Goal: Check status: Check status

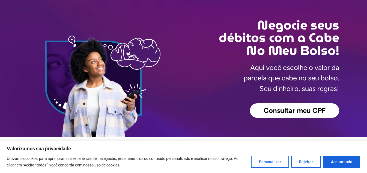
click at [294, 108] on span "Consultar meu CPF" at bounding box center [295, 110] width 62 height 7
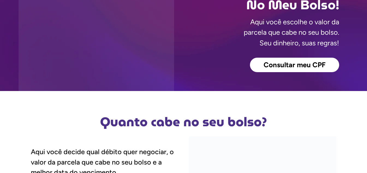
scroll to position [82, 0]
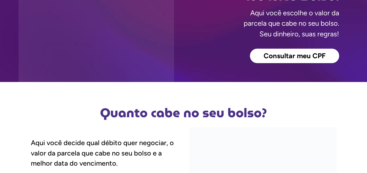
click at [297, 52] on span "Consultar meu CPF" at bounding box center [295, 55] width 62 height 7
